Goal: Find specific page/section: Find specific page/section

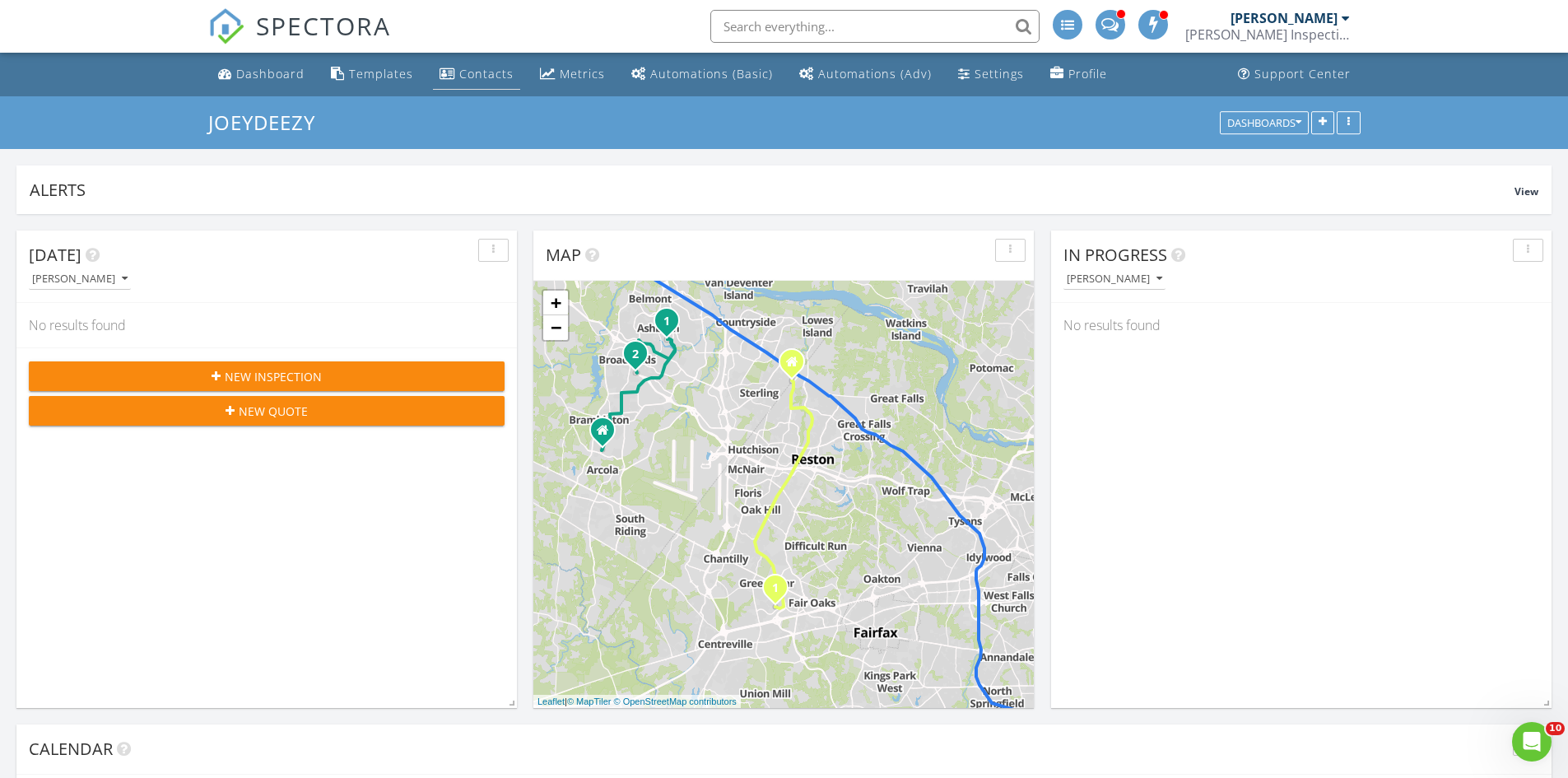
click at [454, 57] on li "Contacts" at bounding box center [476, 75] width 94 height 44
click at [460, 76] on div "Contacts" at bounding box center [487, 73] width 55 height 15
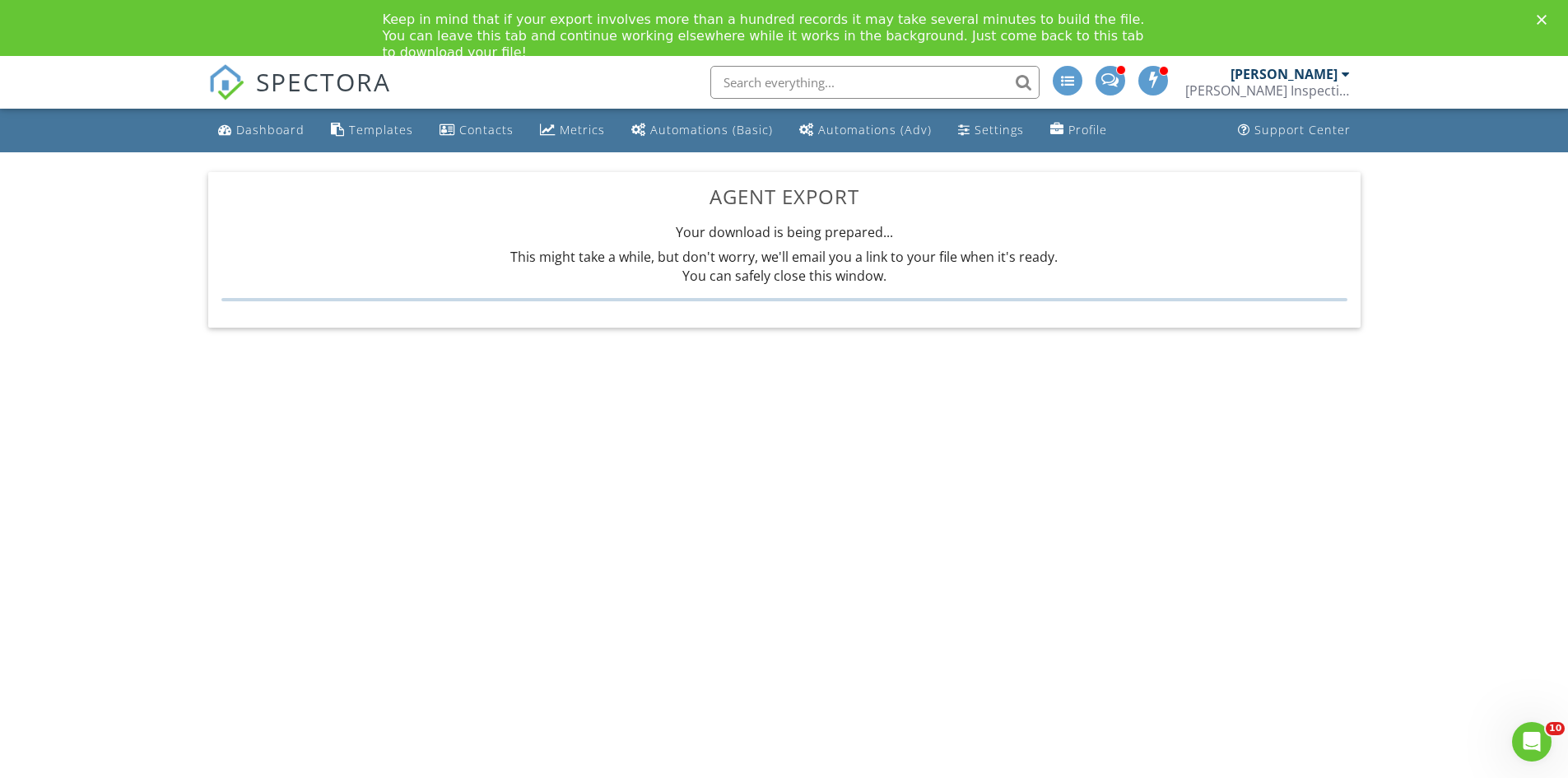
click at [814, 299] on div at bounding box center [784, 299] width 1126 height 4
click at [823, 263] on div "This might take a while, but don't worry, we'll email you a link to your file w…" at bounding box center [784, 266] width 1126 height 50
